Goal: Task Accomplishment & Management: Use online tool/utility

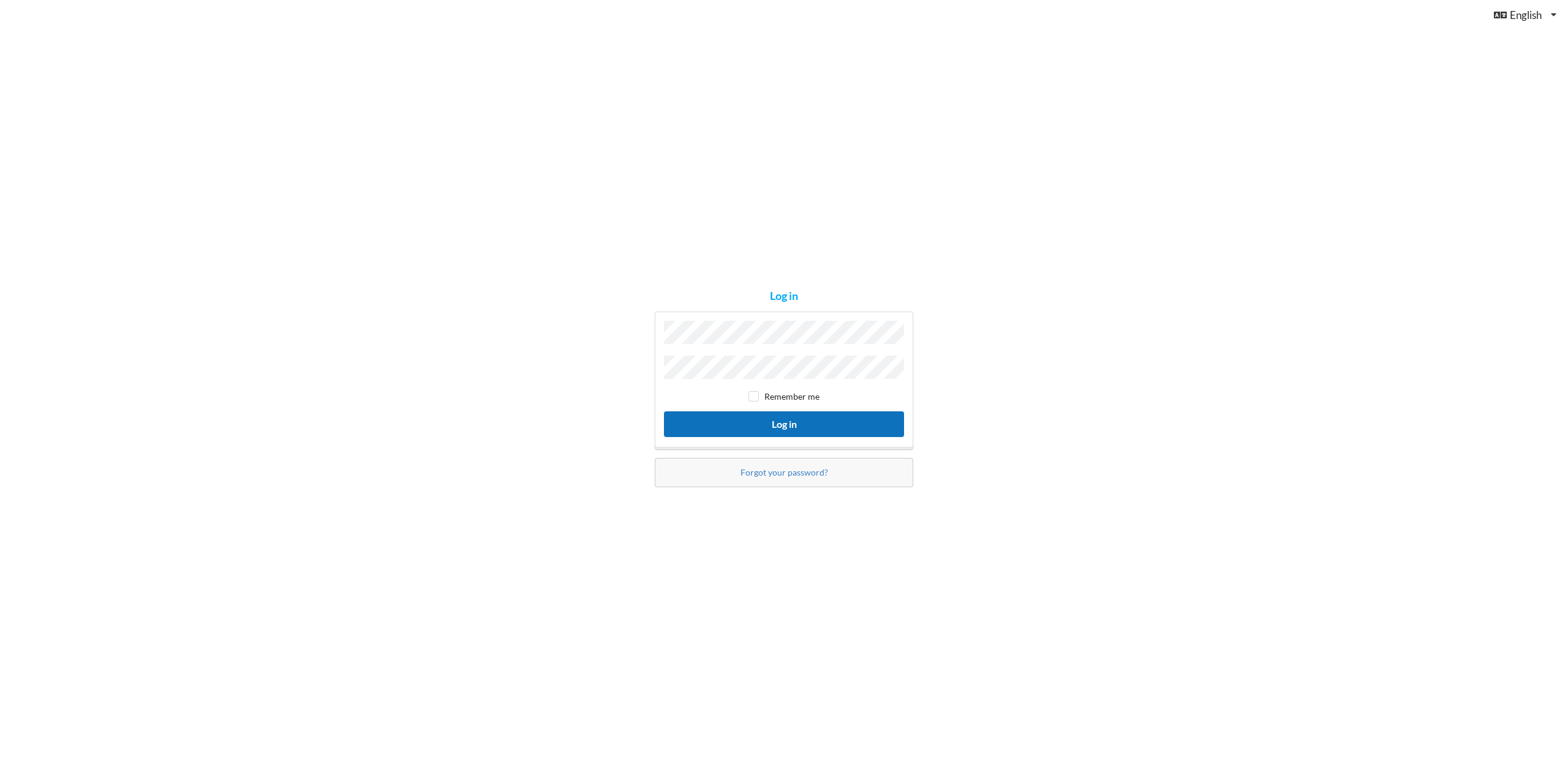
click at [771, 420] on button "Log in" at bounding box center [784, 424] width 240 height 25
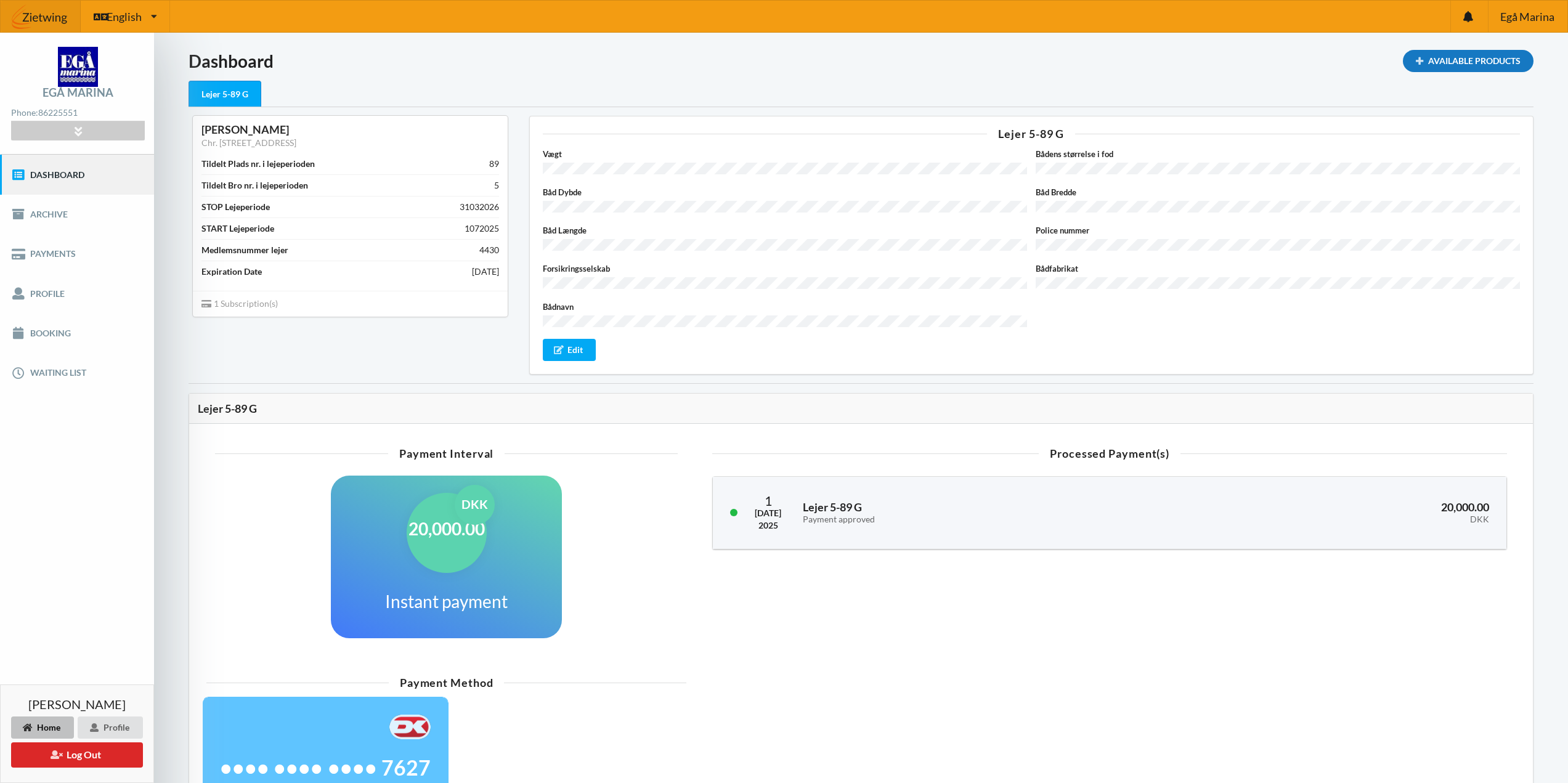
click at [1483, 65] on div "Available Products" at bounding box center [1468, 61] width 131 height 22
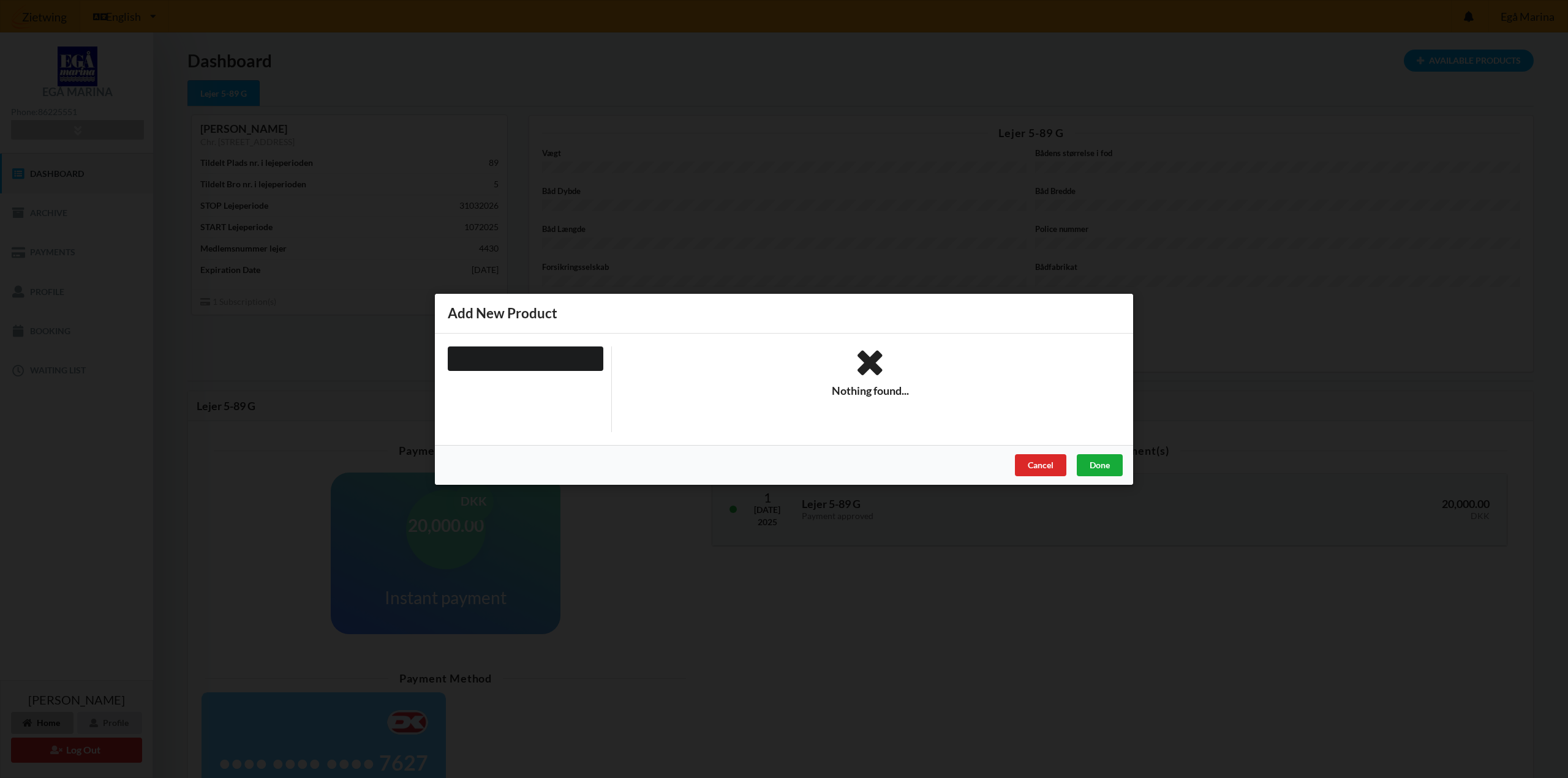
click at [1091, 465] on div "Done" at bounding box center [1099, 465] width 46 height 22
